Goal: Information Seeking & Learning: Learn about a topic

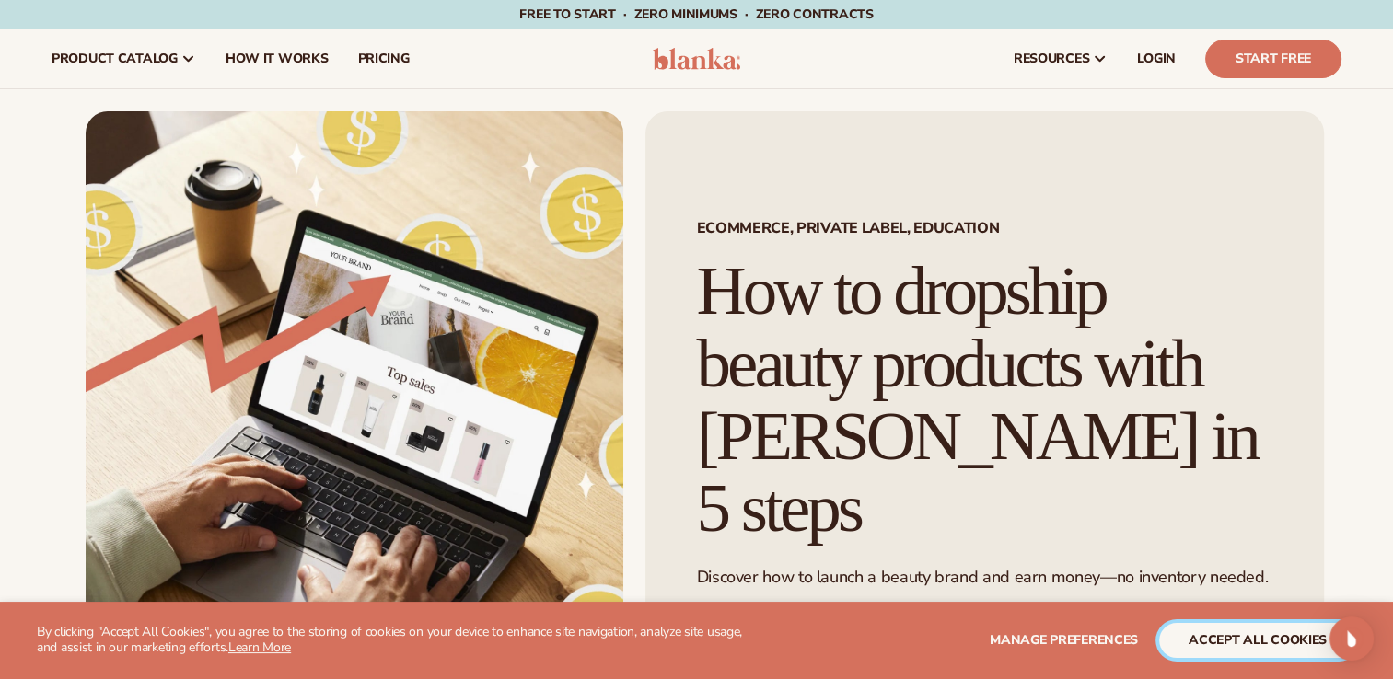
click at [1254, 645] on button "accept all cookies" at bounding box center [1257, 640] width 197 height 35
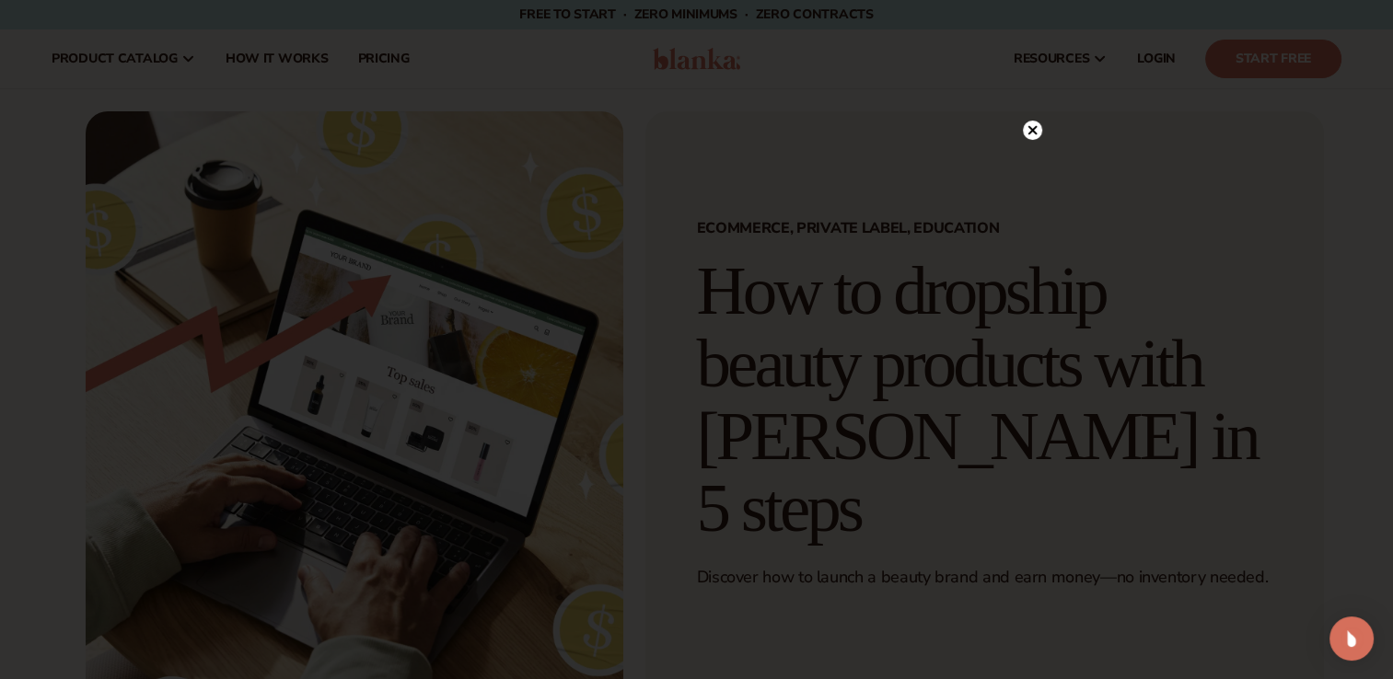
click at [1030, 121] on circle at bounding box center [1032, 130] width 19 height 19
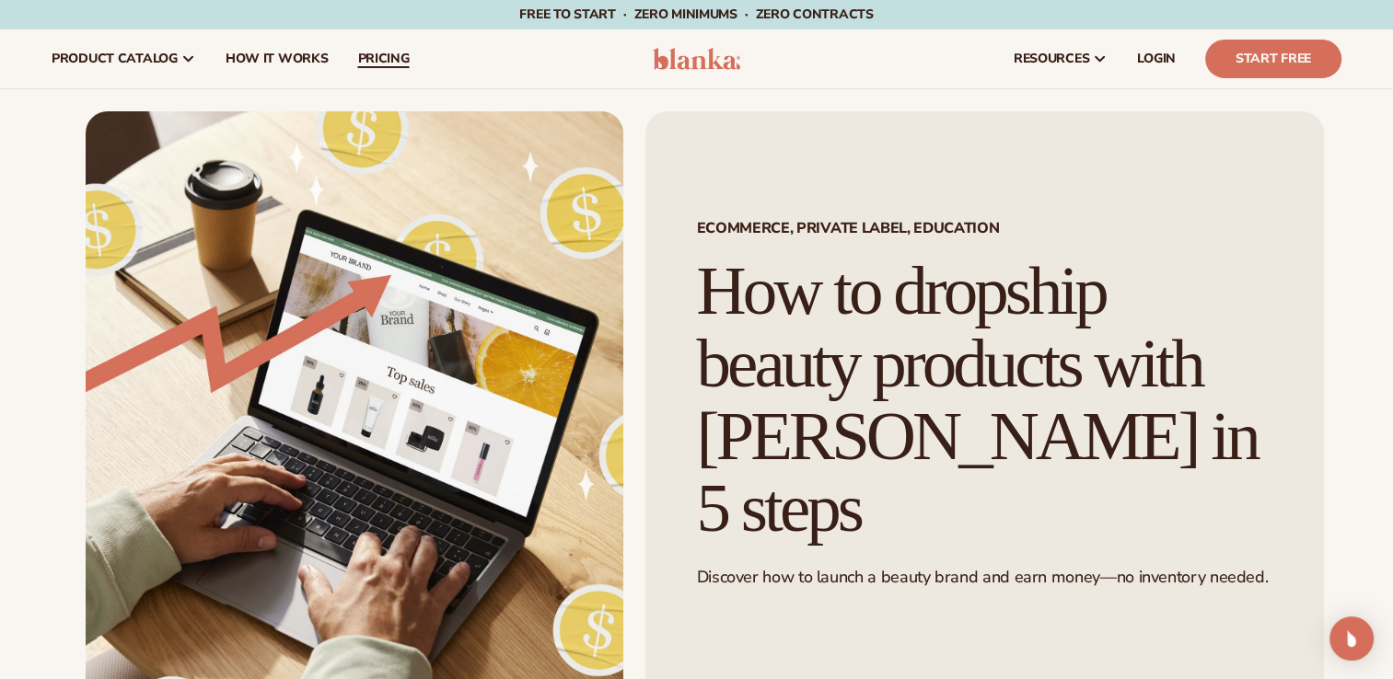
click at [372, 62] on span "pricing" at bounding box center [383, 59] width 52 height 15
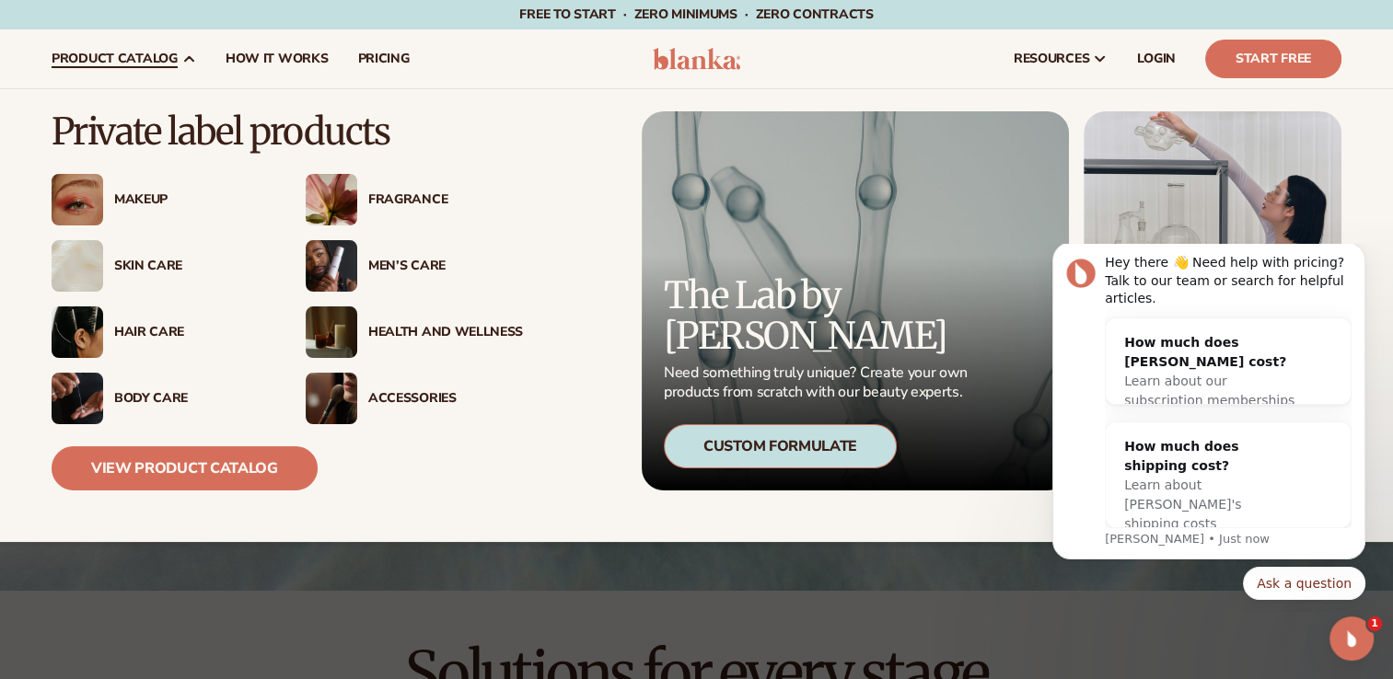
click at [318, 204] on img at bounding box center [332, 200] width 52 height 52
